Goal: Transaction & Acquisition: Purchase product/service

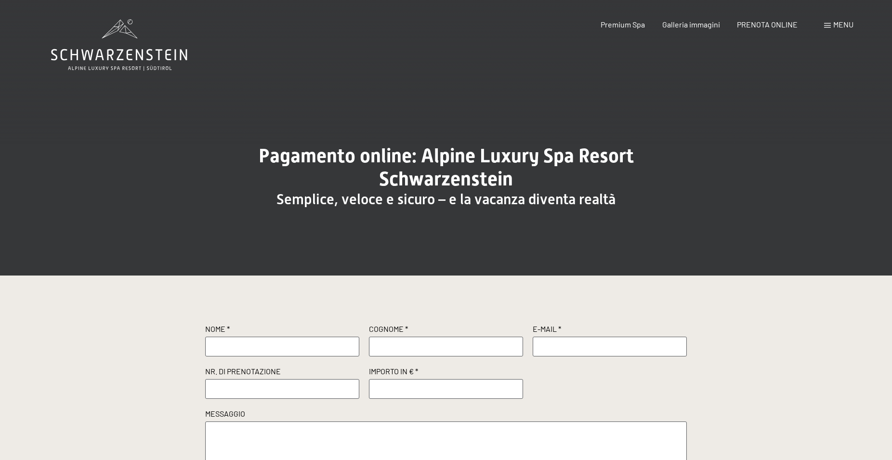
click at [229, 352] on input "text" at bounding box center [282, 346] width 154 height 19
type input "Sergio"
click at [391, 346] on input "text" at bounding box center [446, 346] width 154 height 19
type input "Visintin"
click at [551, 348] on input "text" at bounding box center [610, 346] width 154 height 19
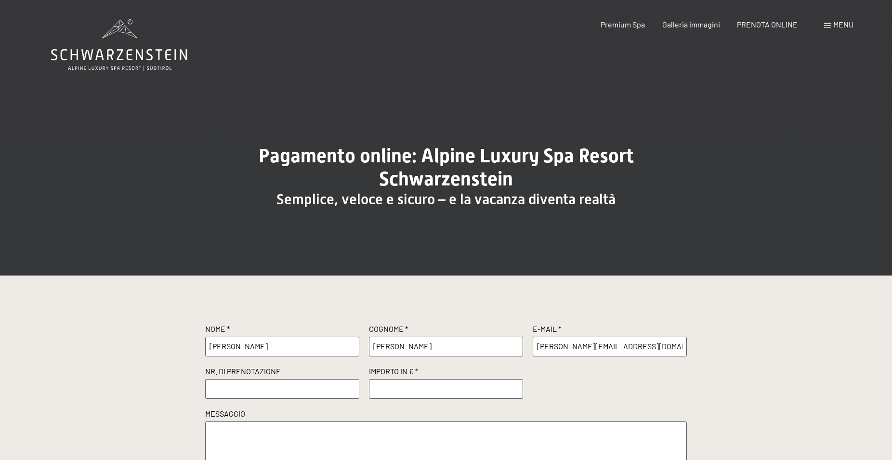
type input "s.visintin@odf.it"
click at [217, 391] on input "text" at bounding box center [282, 388] width 154 height 19
type input "68986"
click at [402, 386] on input "number" at bounding box center [446, 388] width 154 height 19
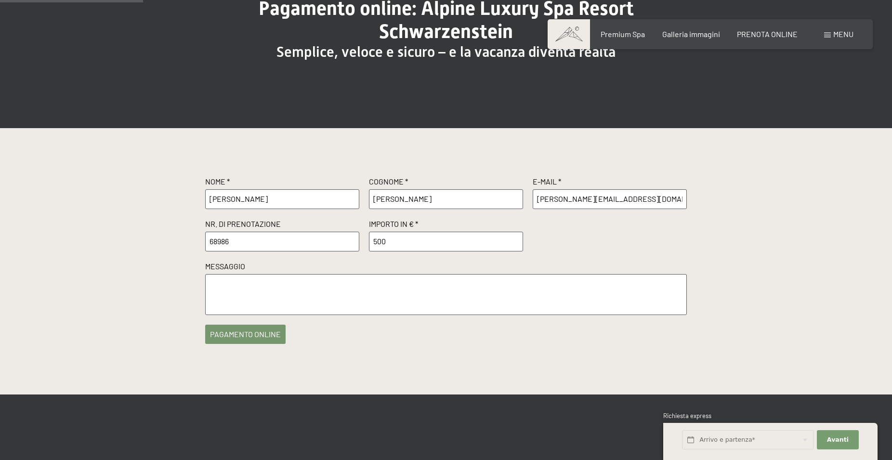
type input "500"
click at [244, 335] on button "pagamento online" at bounding box center [245, 334] width 80 height 19
